Goal: Find specific page/section: Find specific page/section

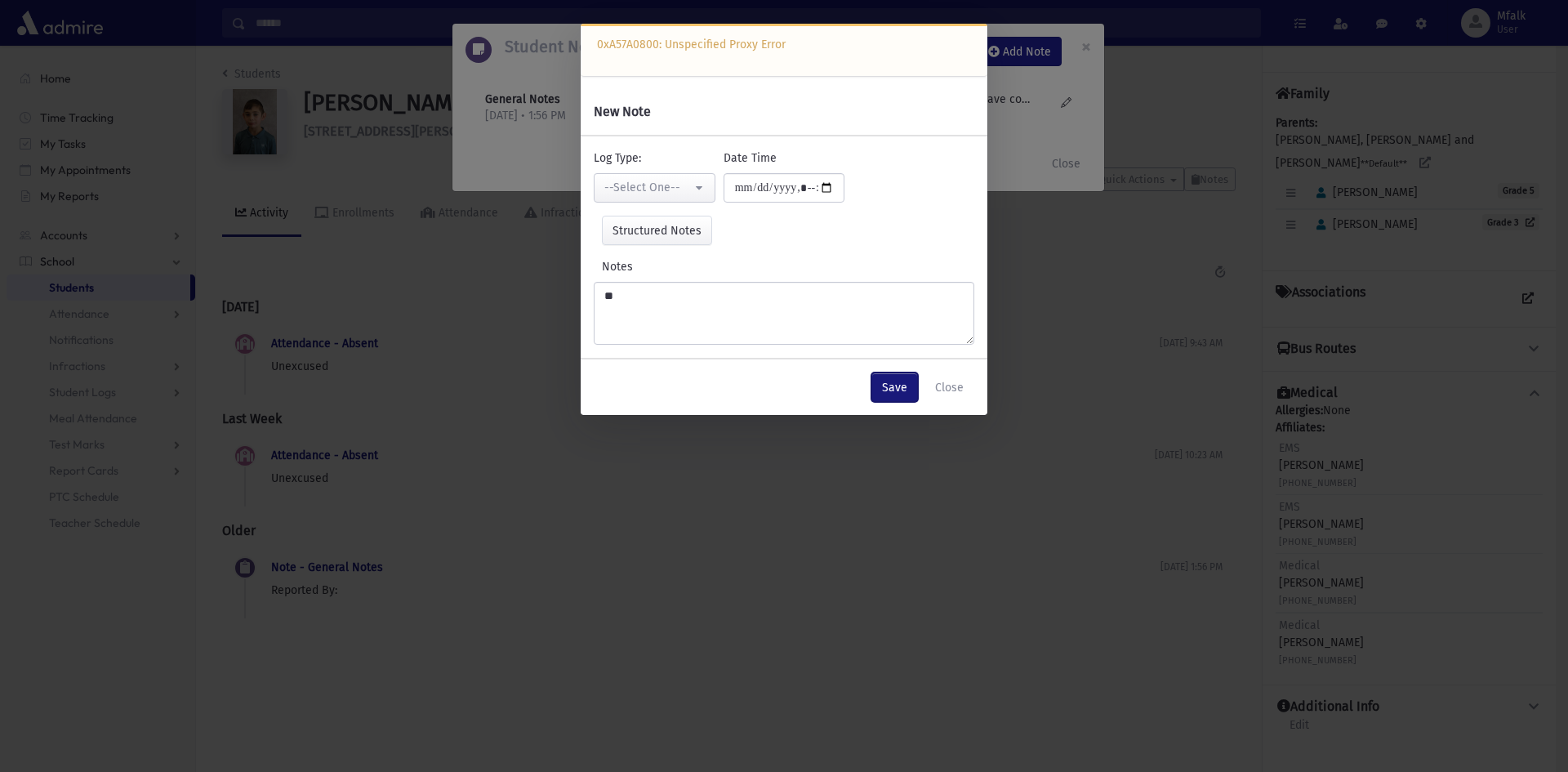
click at [900, 391] on button "Save" at bounding box center [894, 387] width 47 height 29
click at [696, 503] on div "**********" at bounding box center [784, 386] width 1568 height 772
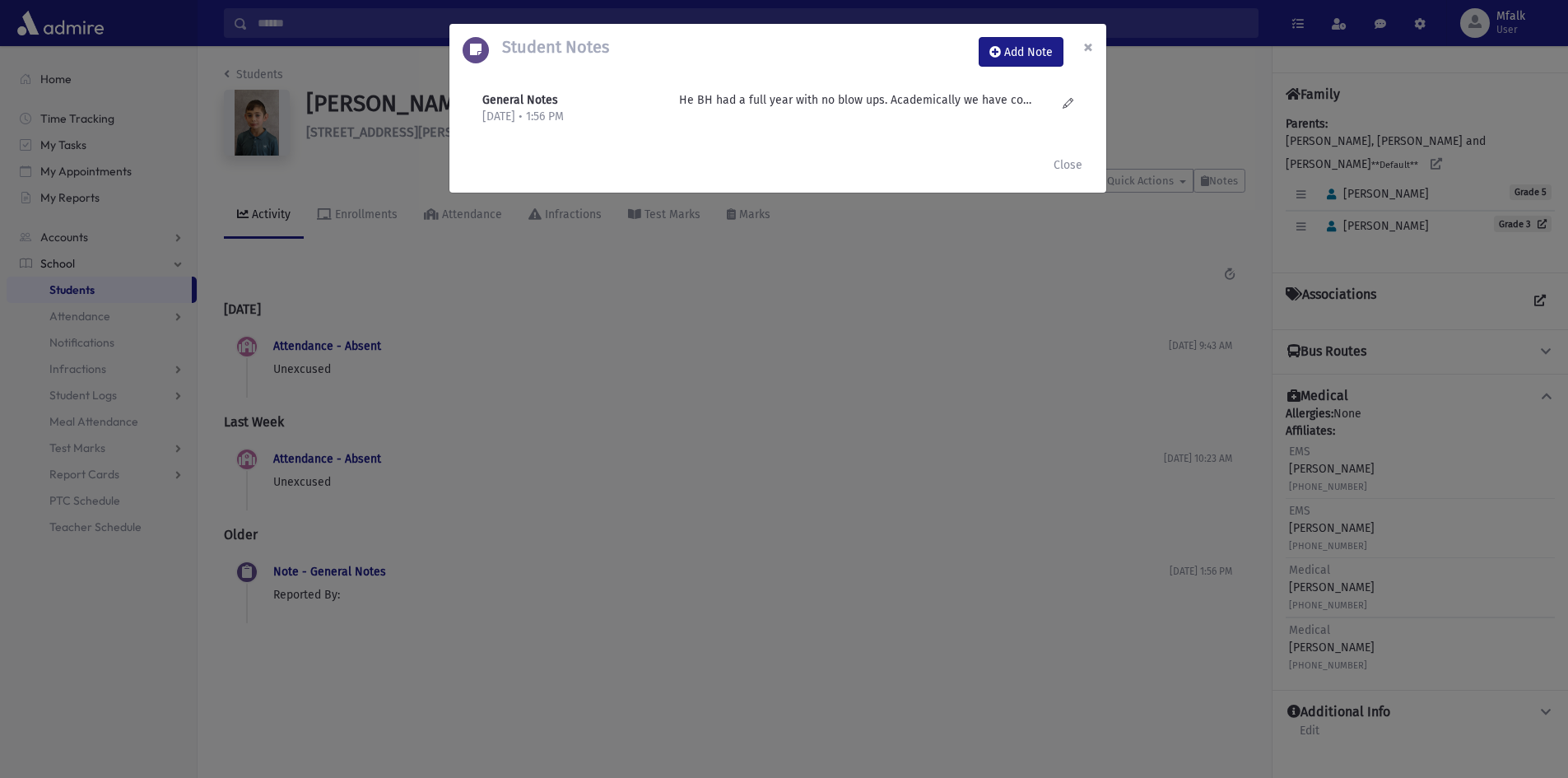
click at [1087, 45] on span "×" at bounding box center [1088, 47] width 10 height 23
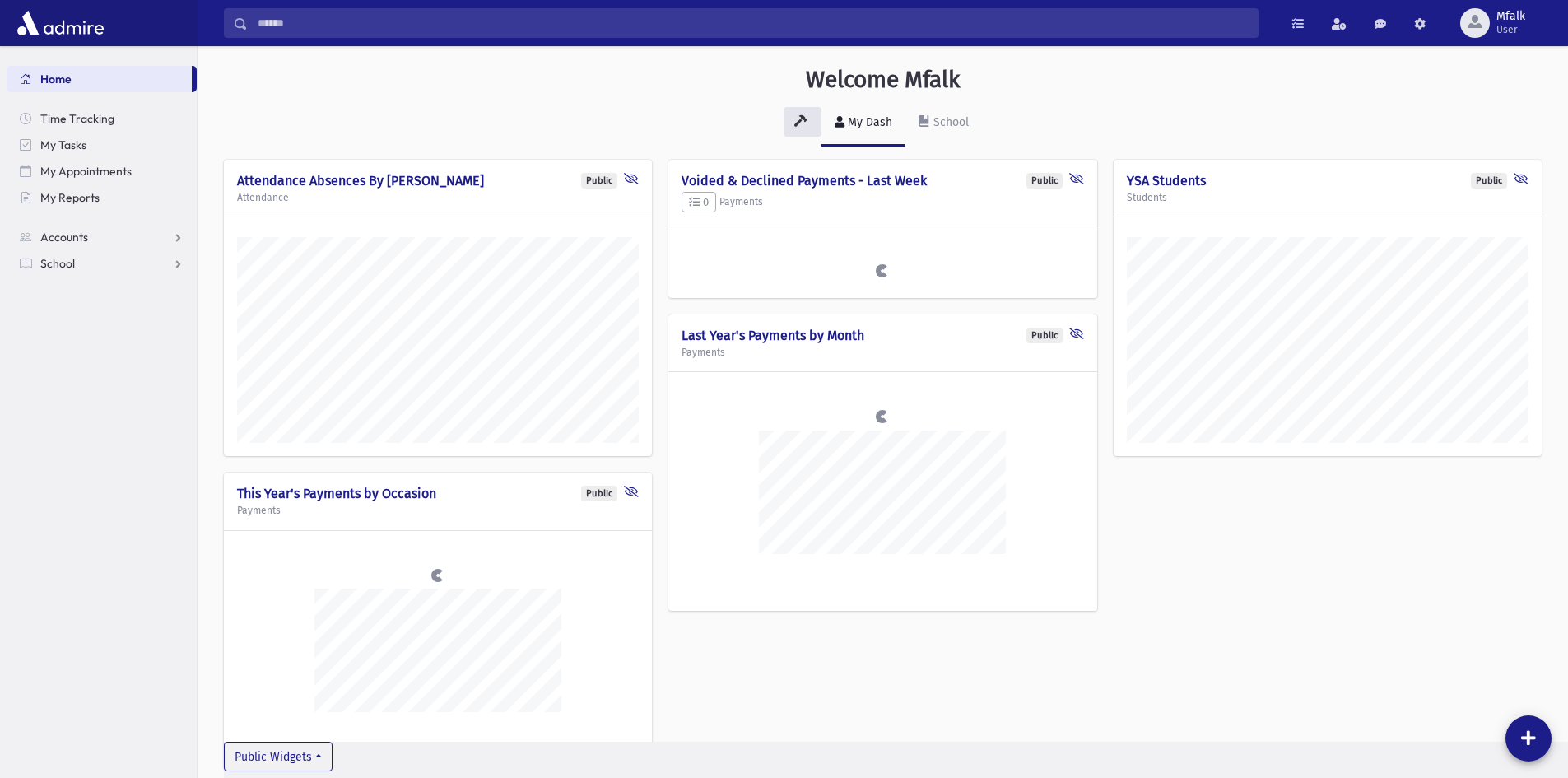
scroll to position [810, 1370]
click at [64, 259] on span "School" at bounding box center [58, 263] width 35 height 15
click at [68, 264] on span "School" at bounding box center [58, 263] width 35 height 15
click at [176, 263] on link "School" at bounding box center [101, 263] width 190 height 26
click at [62, 292] on span "Students" at bounding box center [72, 290] width 45 height 15
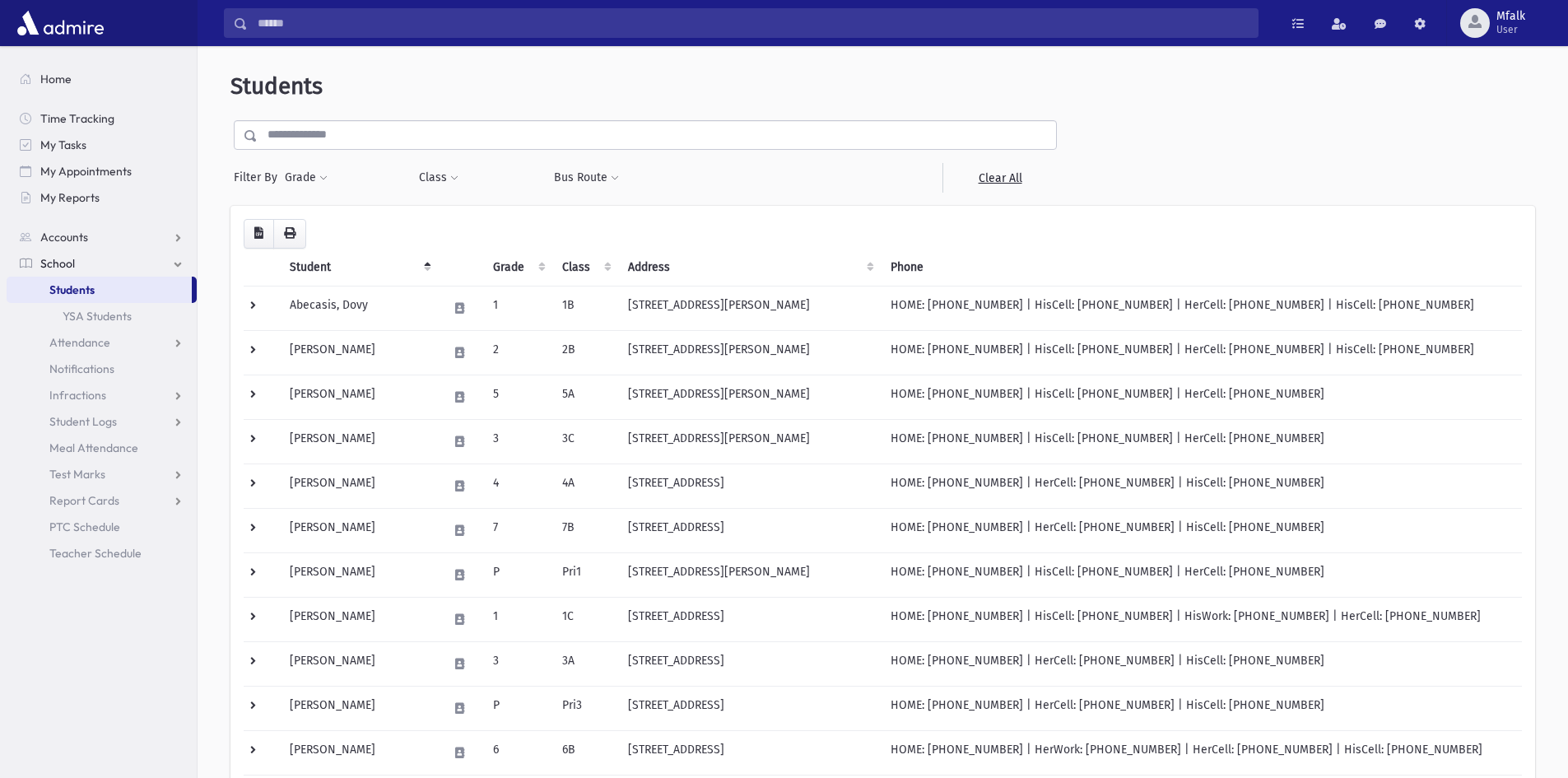
click at [64, 292] on span "Students" at bounding box center [72, 290] width 45 height 15
click at [44, 266] on span "School" at bounding box center [58, 263] width 35 height 15
click at [45, 76] on span "Home" at bounding box center [56, 79] width 31 height 15
